Goal: Find specific page/section: Find specific page/section

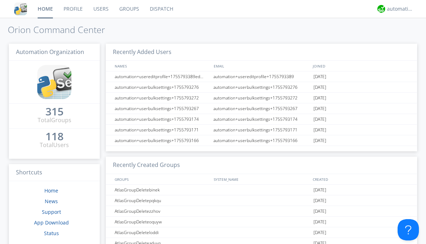
click at [161, 9] on link "Dispatch" at bounding box center [162, 9] width 34 height 18
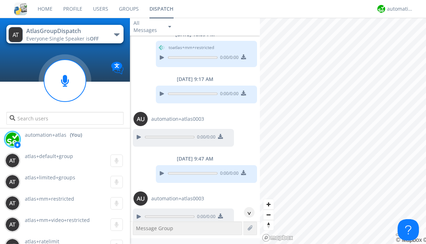
scroll to position [553, 0]
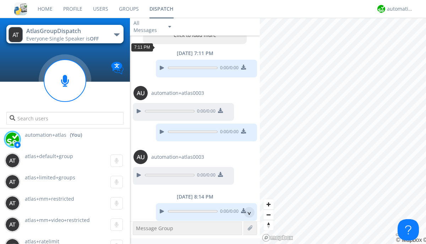
scroll to position [34, 0]
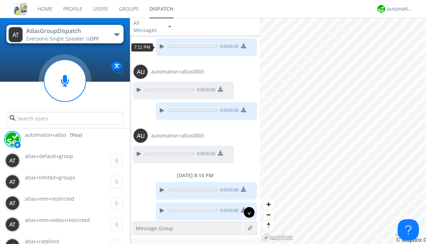
click at [246, 212] on div "^" at bounding box center [249, 212] width 11 height 11
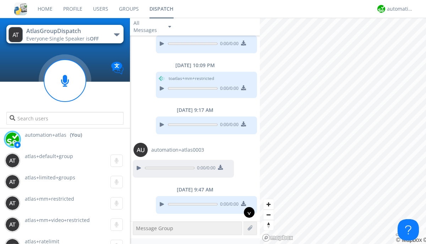
scroll to position [553, 0]
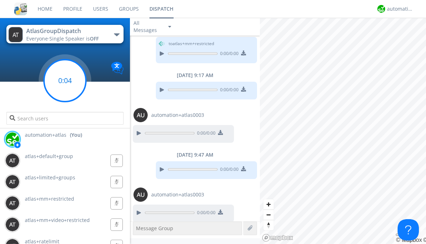
click at [65, 81] on g at bounding box center [65, 81] width 42 height 42
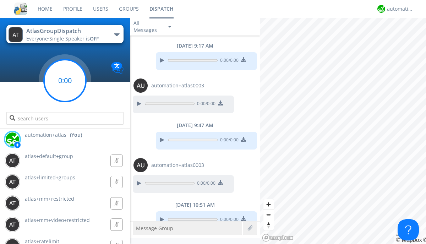
scroll to position [589, 0]
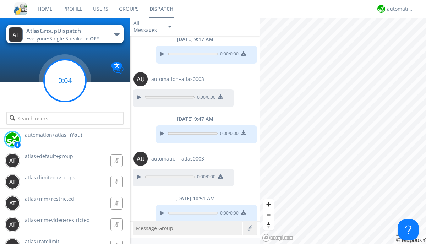
click at [65, 81] on g at bounding box center [65, 81] width 42 height 42
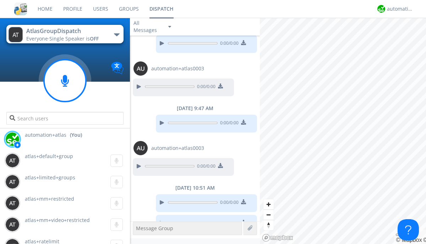
scroll to position [610, 0]
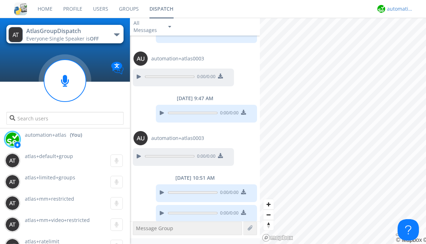
click at [398, 9] on div "automation+atlas" at bounding box center [400, 8] width 27 height 7
